Goal: Information Seeking & Learning: Learn about a topic

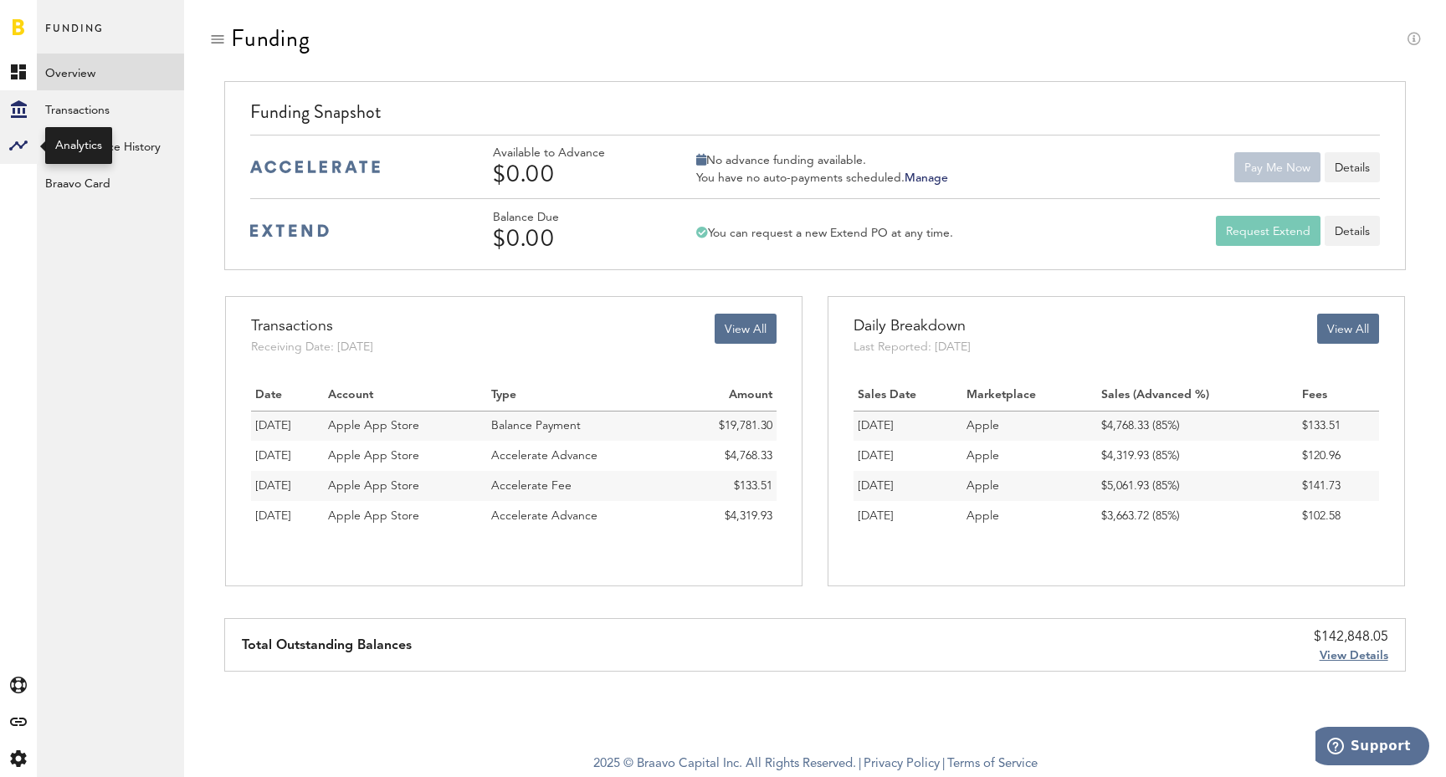
click at [18, 150] on rect at bounding box center [18, 146] width 20 height 20
click at [111, 68] on link "Monetization" at bounding box center [110, 72] width 147 height 37
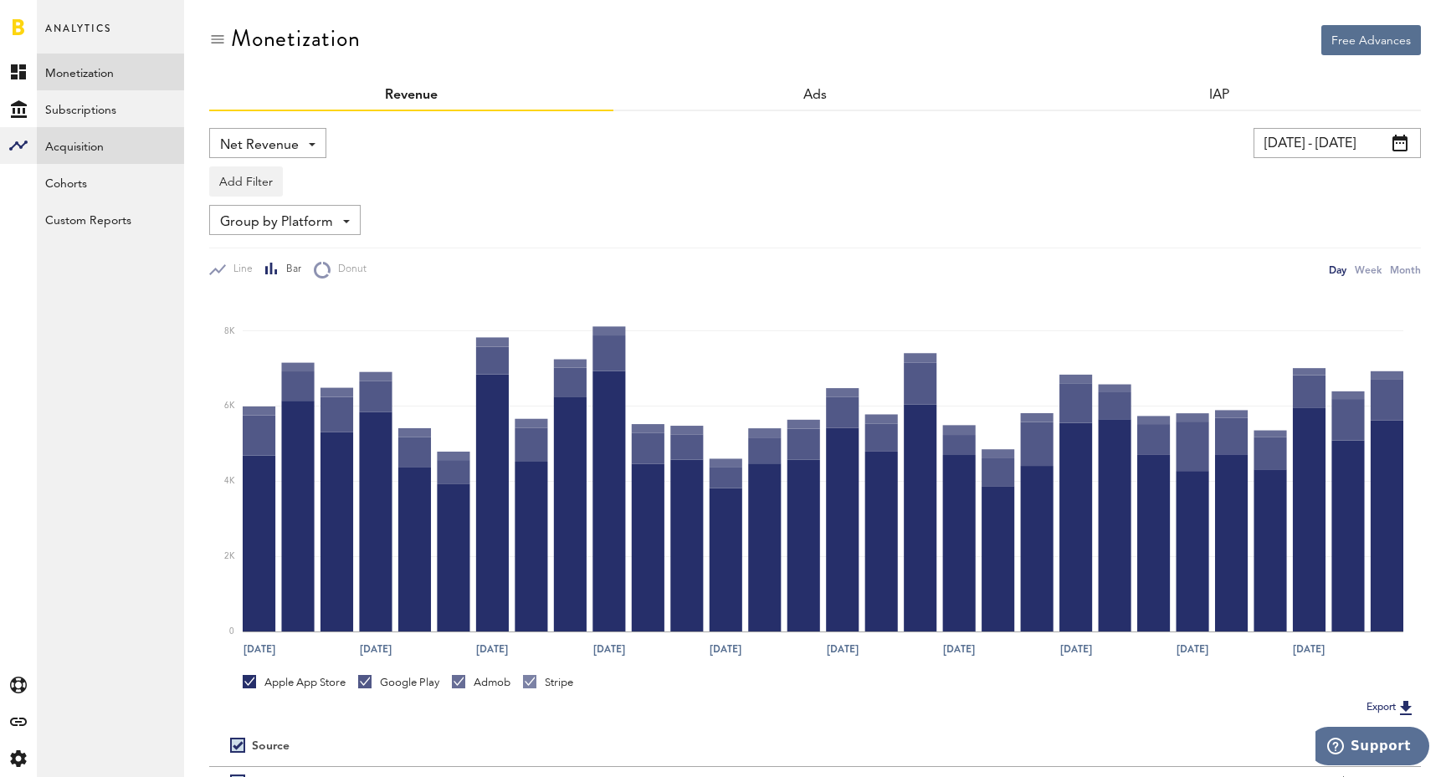
click at [111, 137] on link "Acquisition" at bounding box center [110, 145] width 147 height 37
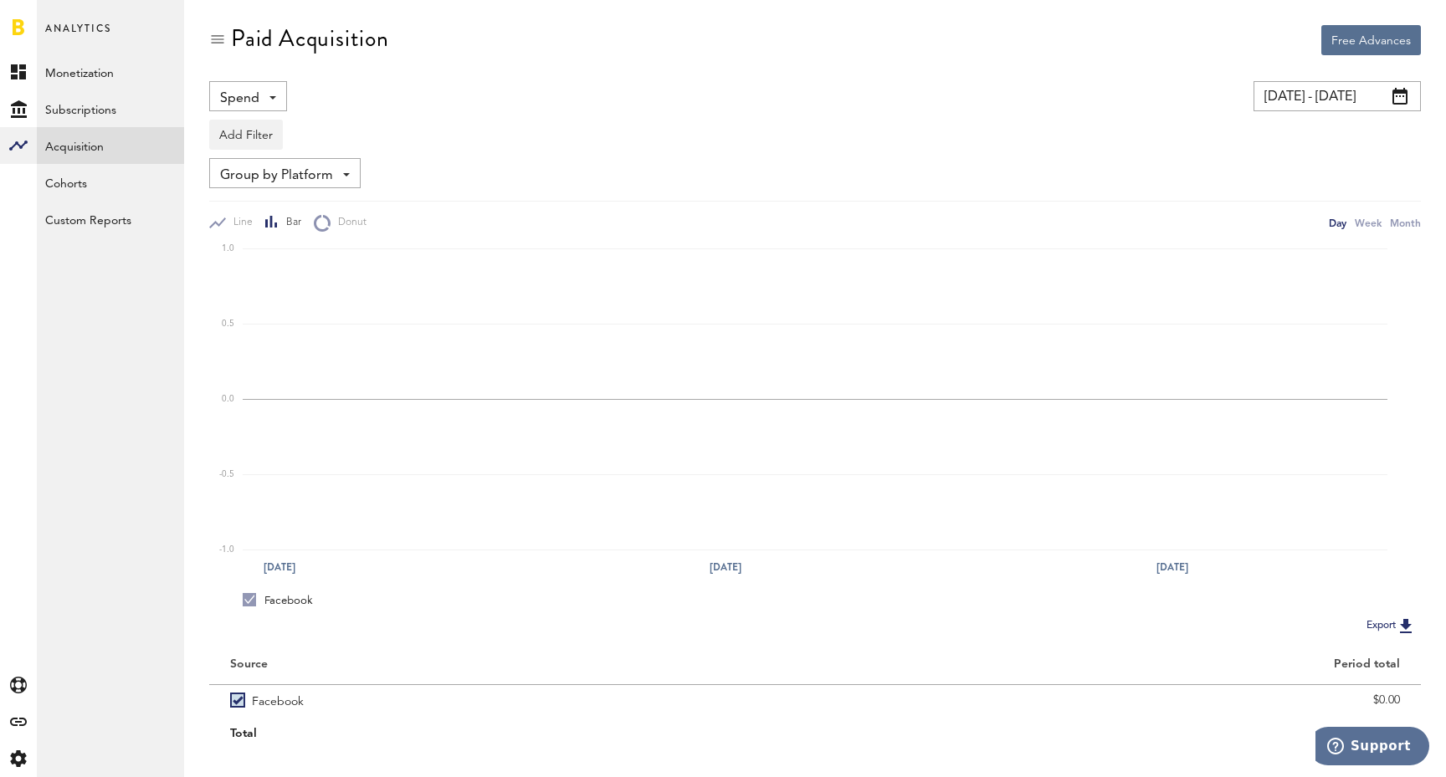
click at [314, 182] on span "Group by Platform" at bounding box center [276, 176] width 113 height 28
click at [313, 219] on span "Group by Platform" at bounding box center [285, 212] width 118 height 28
click at [259, 141] on button "Add Filter" at bounding box center [246, 135] width 74 height 30
click at [281, 183] on li "Platforms" at bounding box center [271, 178] width 106 height 30
click at [316, 140] on div "Platforms - Facebook Google Ads Search Ads TikTok" at bounding box center [277, 136] width 134 height 30
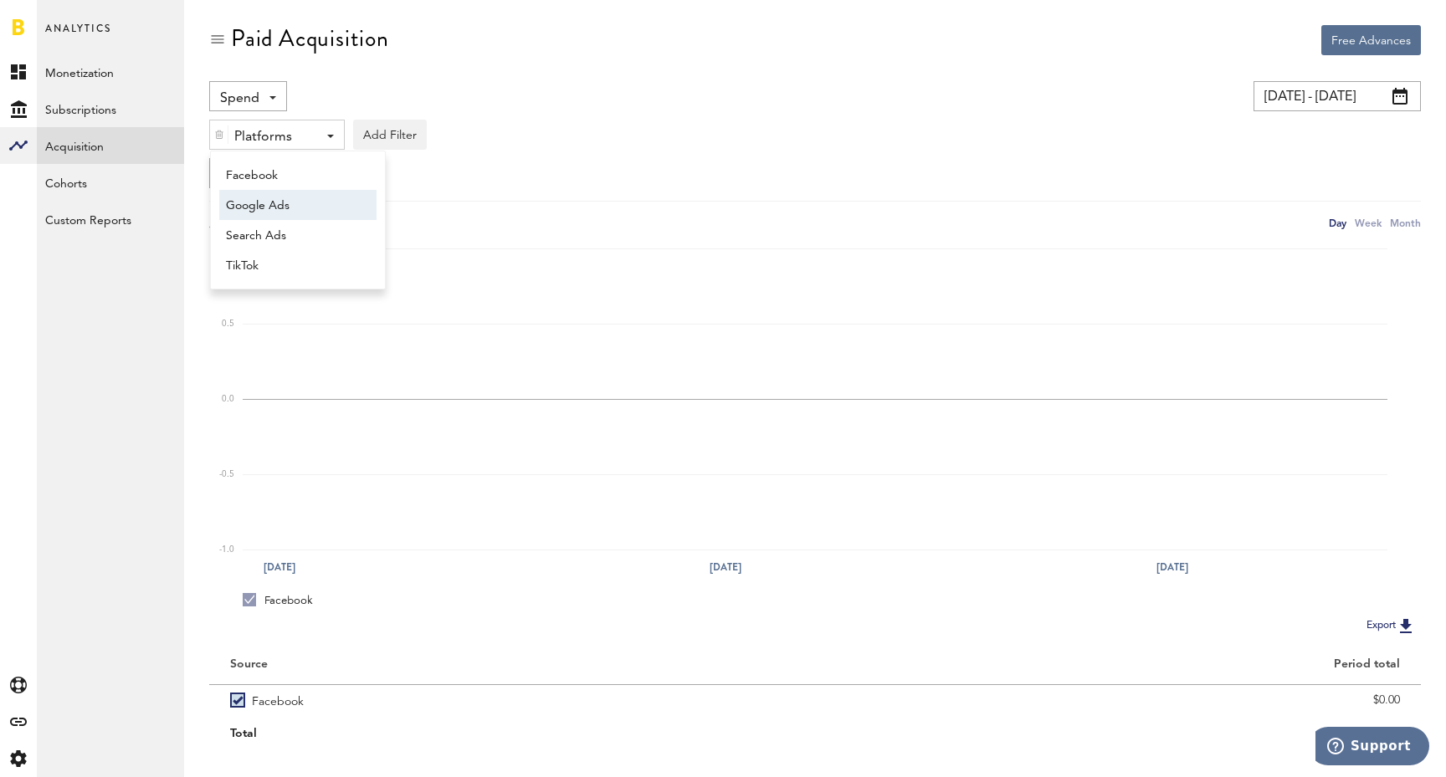
click at [290, 211] on span "Google Ads" at bounding box center [290, 206] width 128 height 28
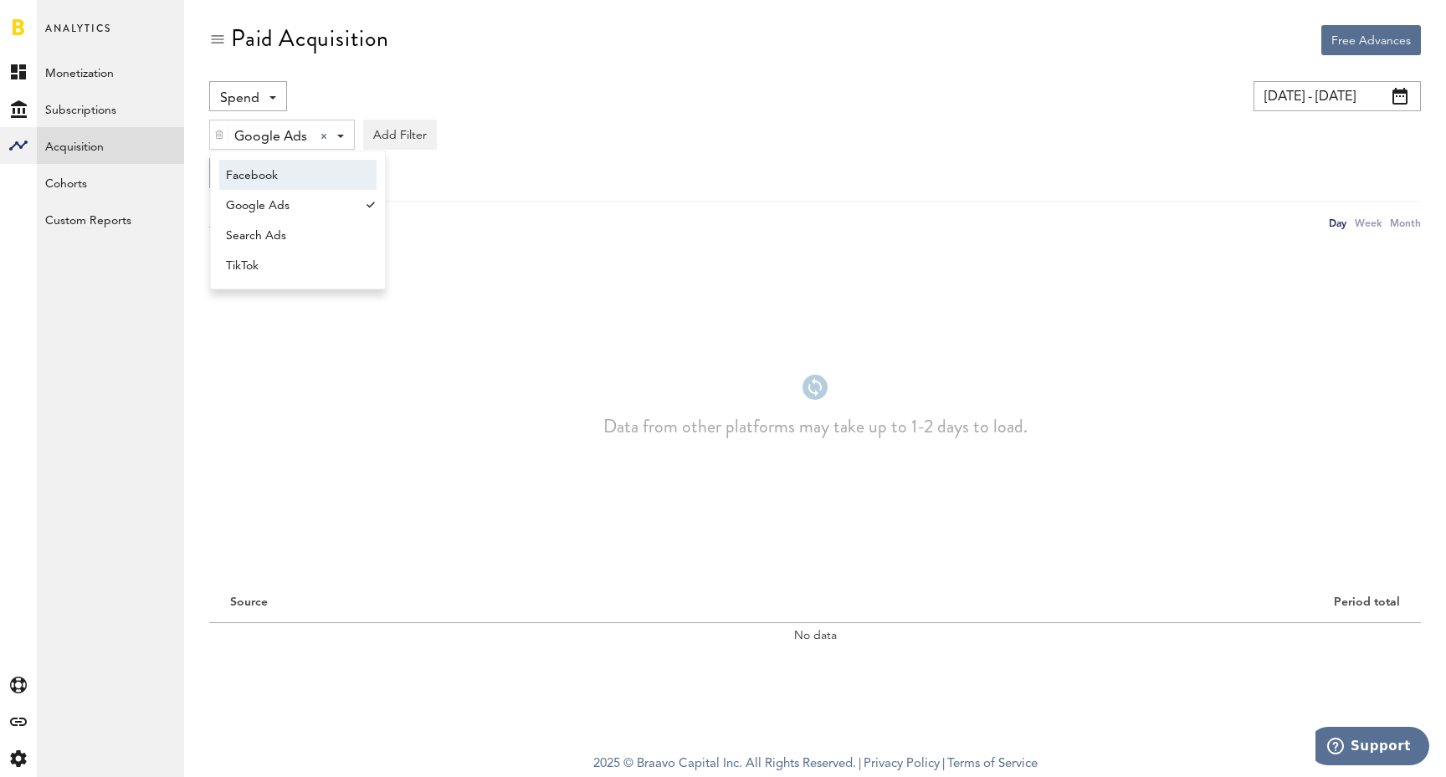
click at [613, 135] on div "Google Ads Google Ads Facebook Google Ads Search Ads TikTok Add Filter Platform…" at bounding box center [815, 130] width 1212 height 38
click at [325, 137] on div at bounding box center [324, 136] width 7 height 7
